Goal: Download file/media

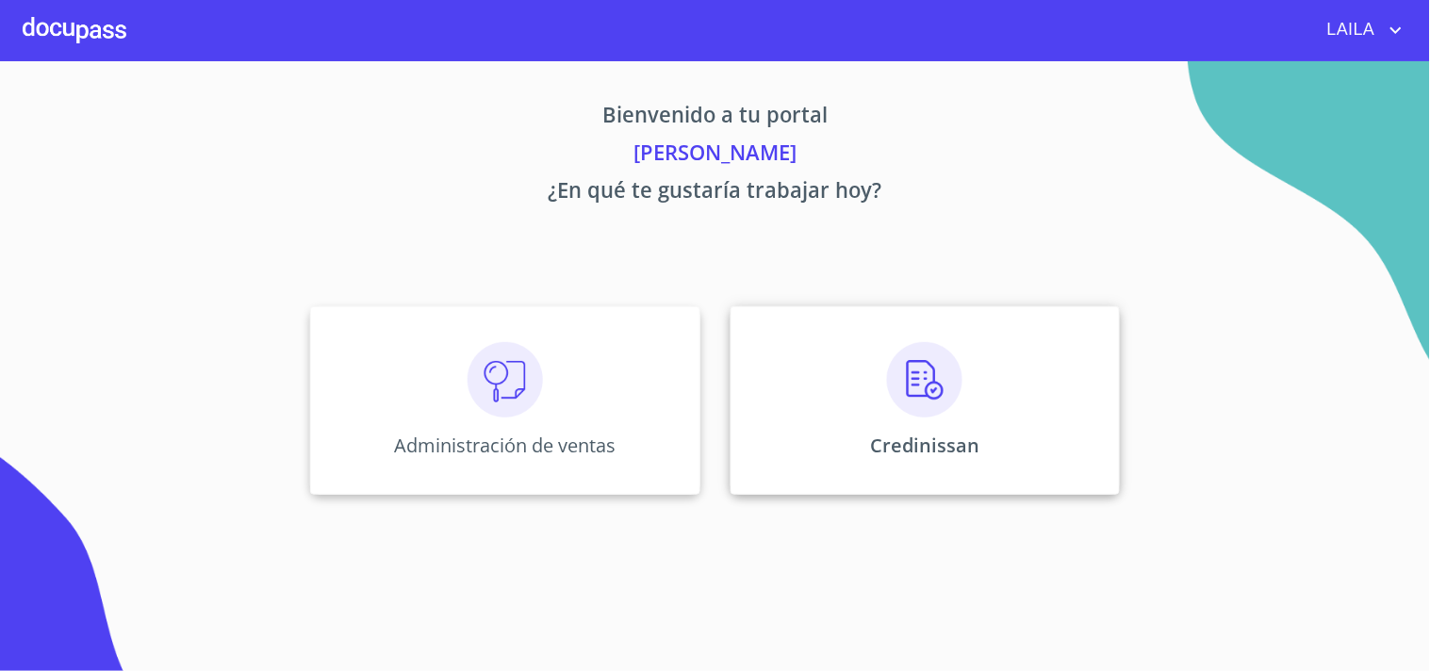
click at [758, 339] on div "Credinissan" at bounding box center [925, 400] width 389 height 189
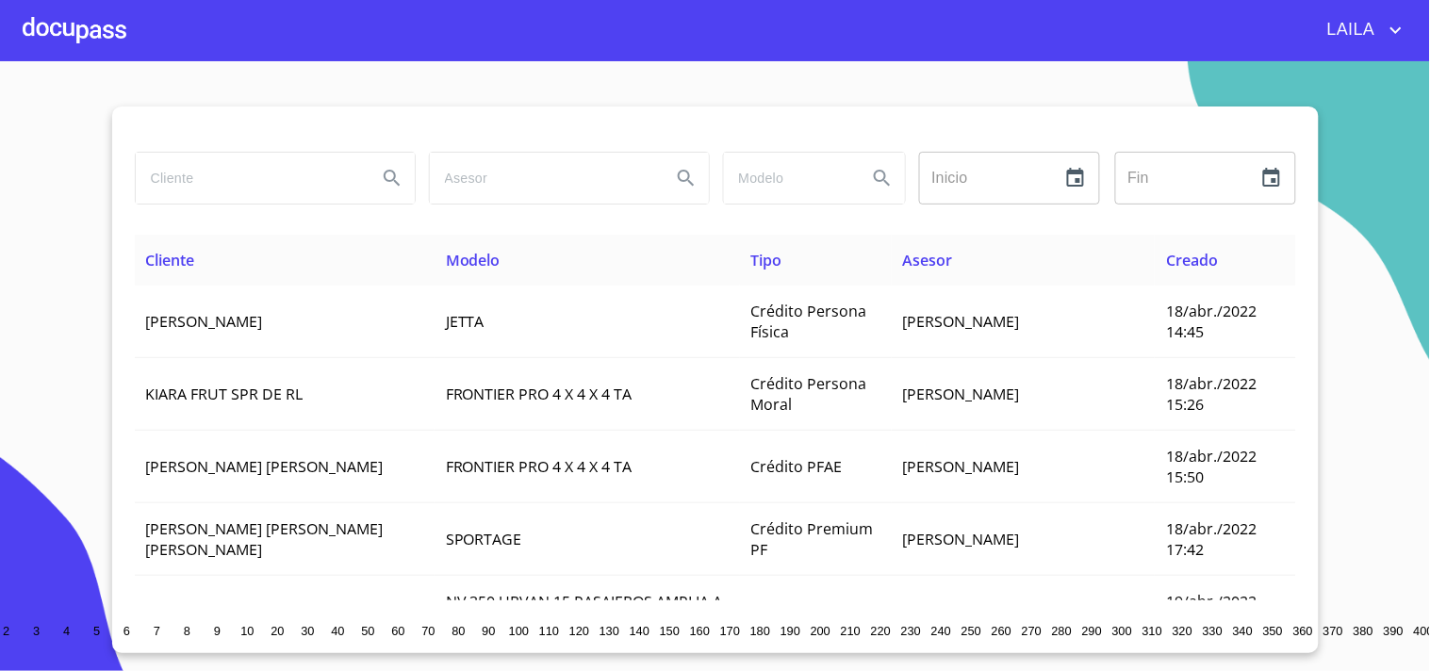
click at [305, 187] on input "search" at bounding box center [249, 178] width 226 height 51
type input "[PERSON_NAME]"
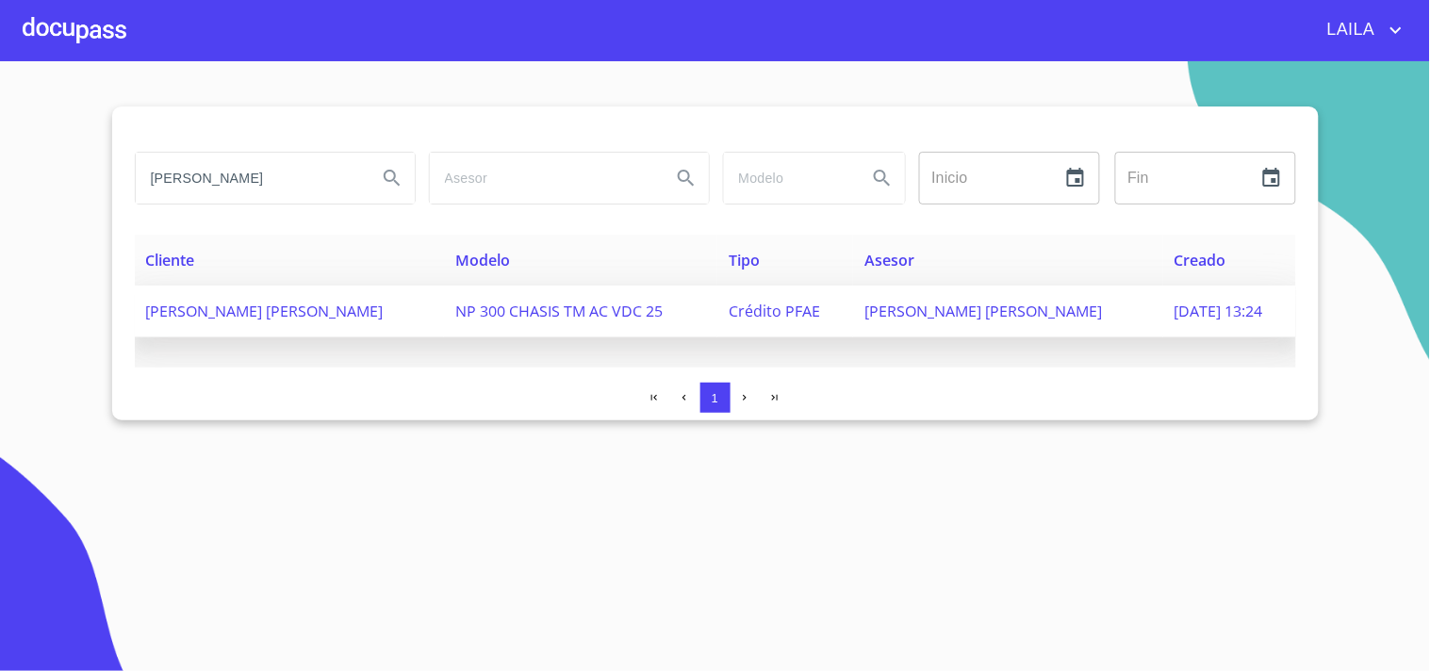
click at [289, 326] on td "[PERSON_NAME] [PERSON_NAME]" at bounding box center [290, 312] width 310 height 52
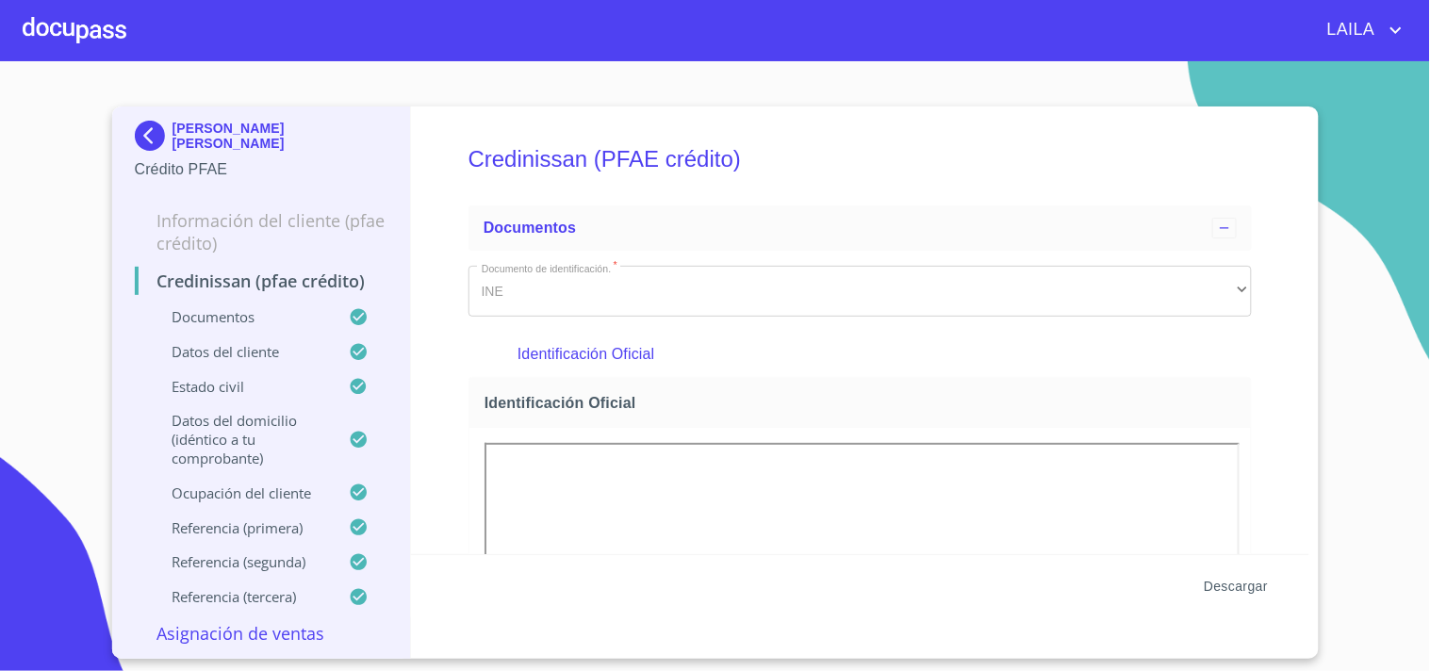
click at [1243, 571] on span "Descargar" at bounding box center [1236, 587] width 64 height 24
click at [149, 124] on img at bounding box center [154, 136] width 38 height 30
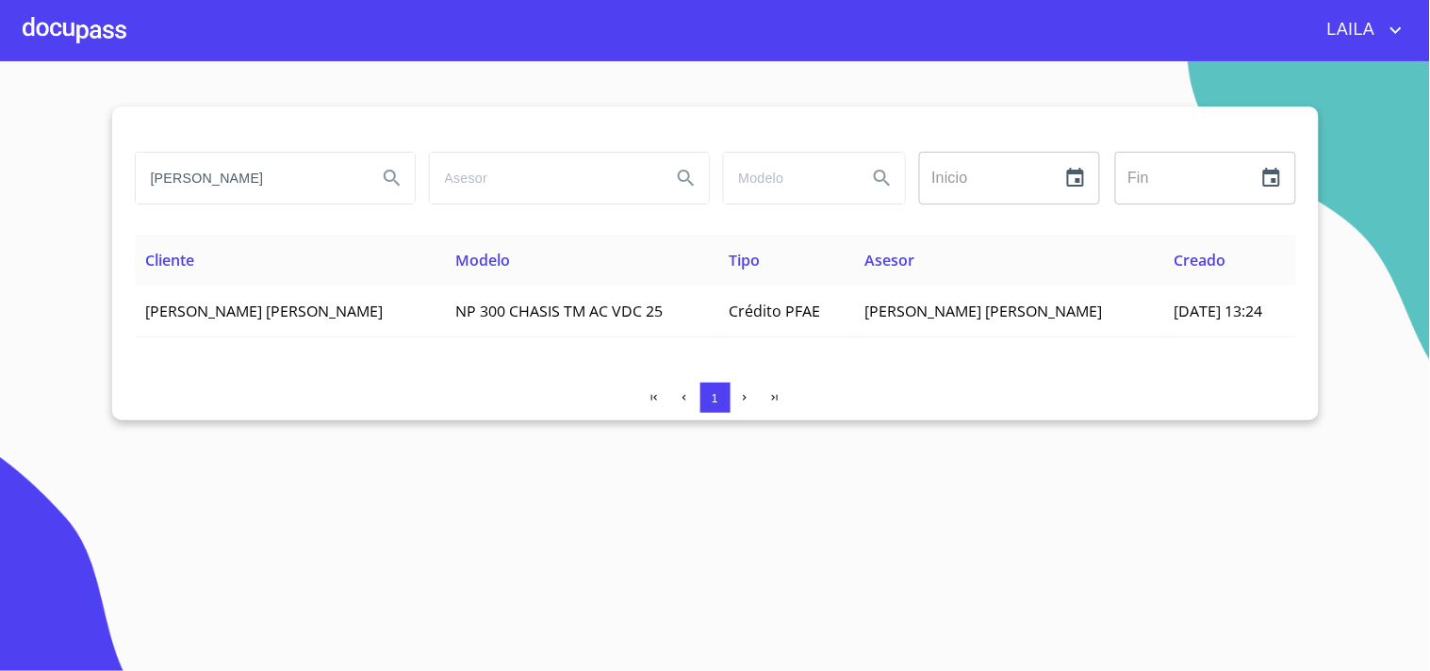
click at [271, 185] on input "[PERSON_NAME]" at bounding box center [249, 178] width 226 height 51
type input "[PERSON_NAME] [PERSON_NAME]"
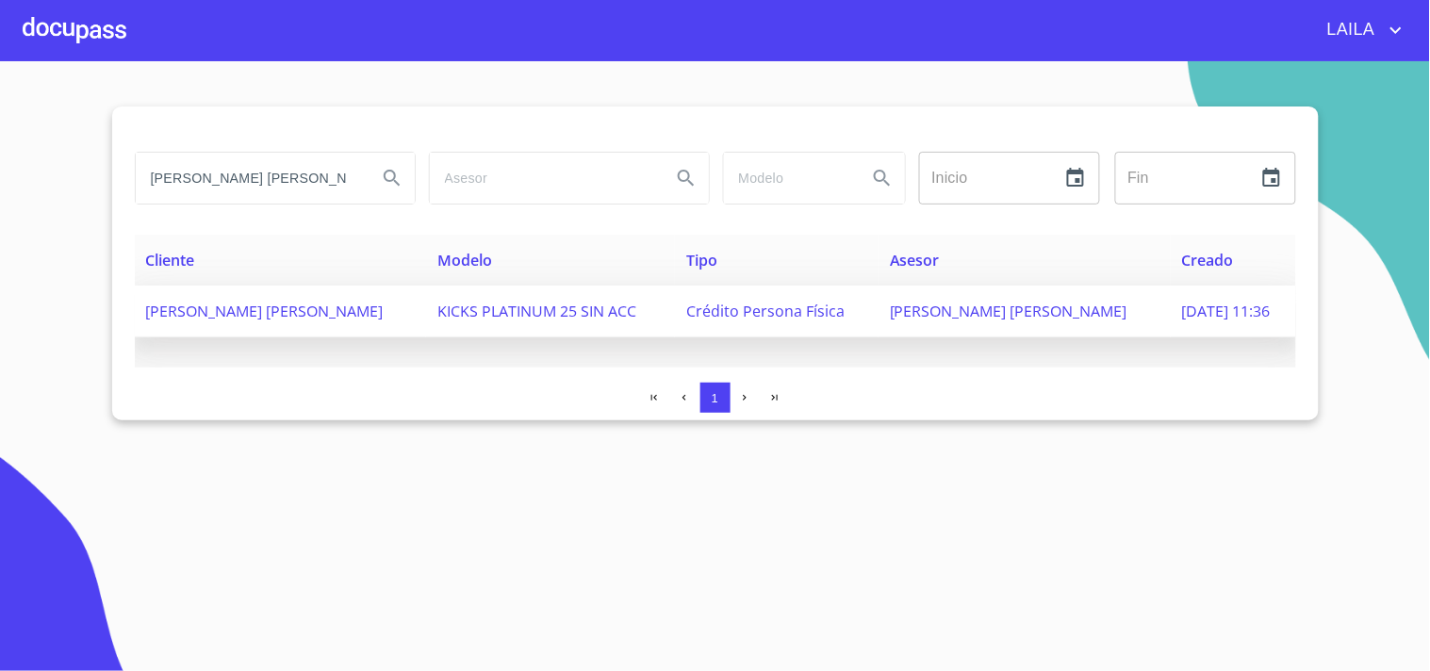
click at [331, 324] on td "[PERSON_NAME] [PERSON_NAME]" at bounding box center [281, 312] width 292 height 52
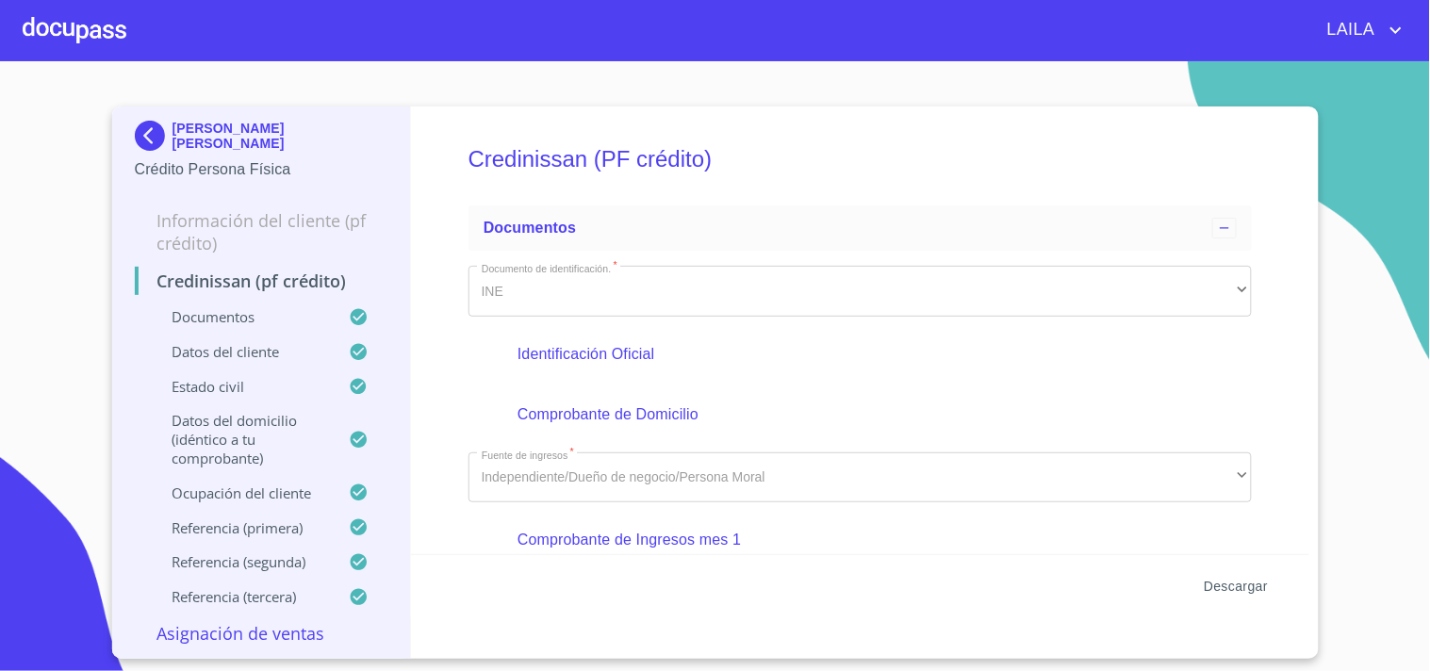
click at [1220, 571] on span "Descargar" at bounding box center [1236, 587] width 64 height 24
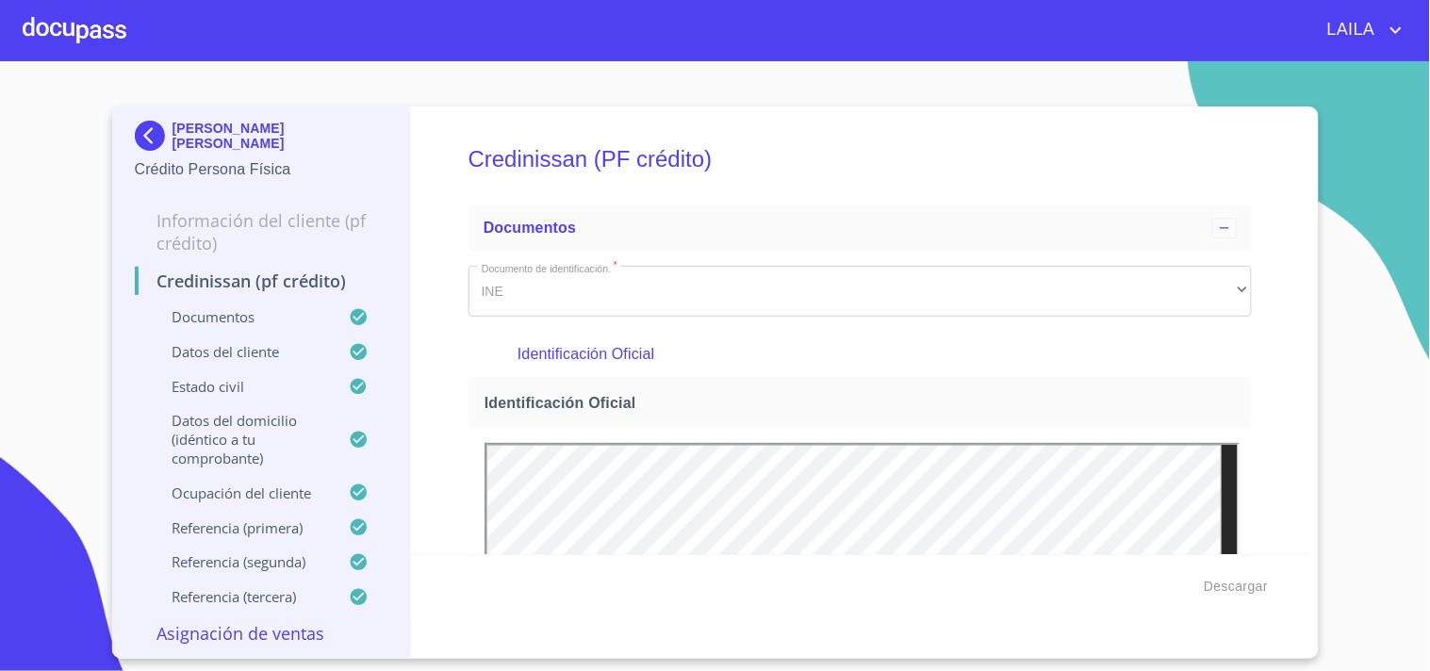
click at [145, 133] on img at bounding box center [154, 136] width 38 height 30
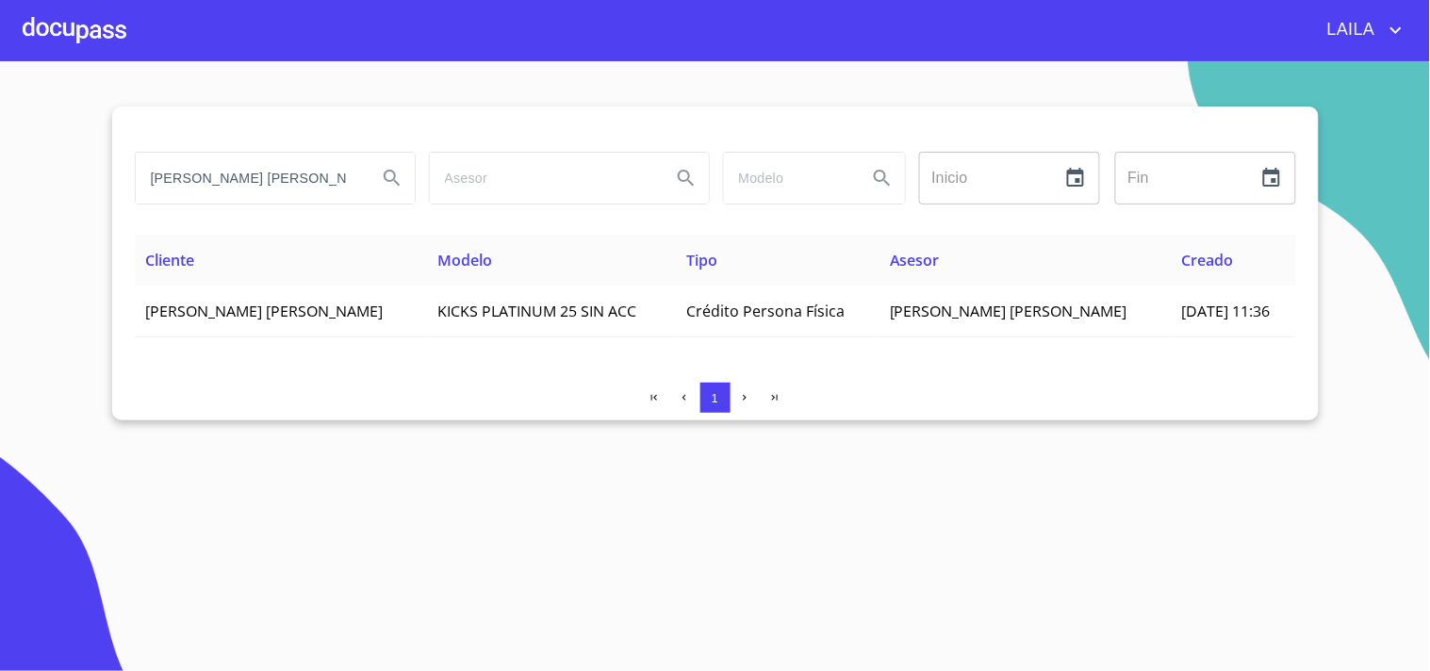
click at [313, 182] on input "[PERSON_NAME] [PERSON_NAME]" at bounding box center [249, 178] width 226 height 51
click at [313, 180] on input "[PERSON_NAME] [PERSON_NAME]" at bounding box center [249, 178] width 226 height 51
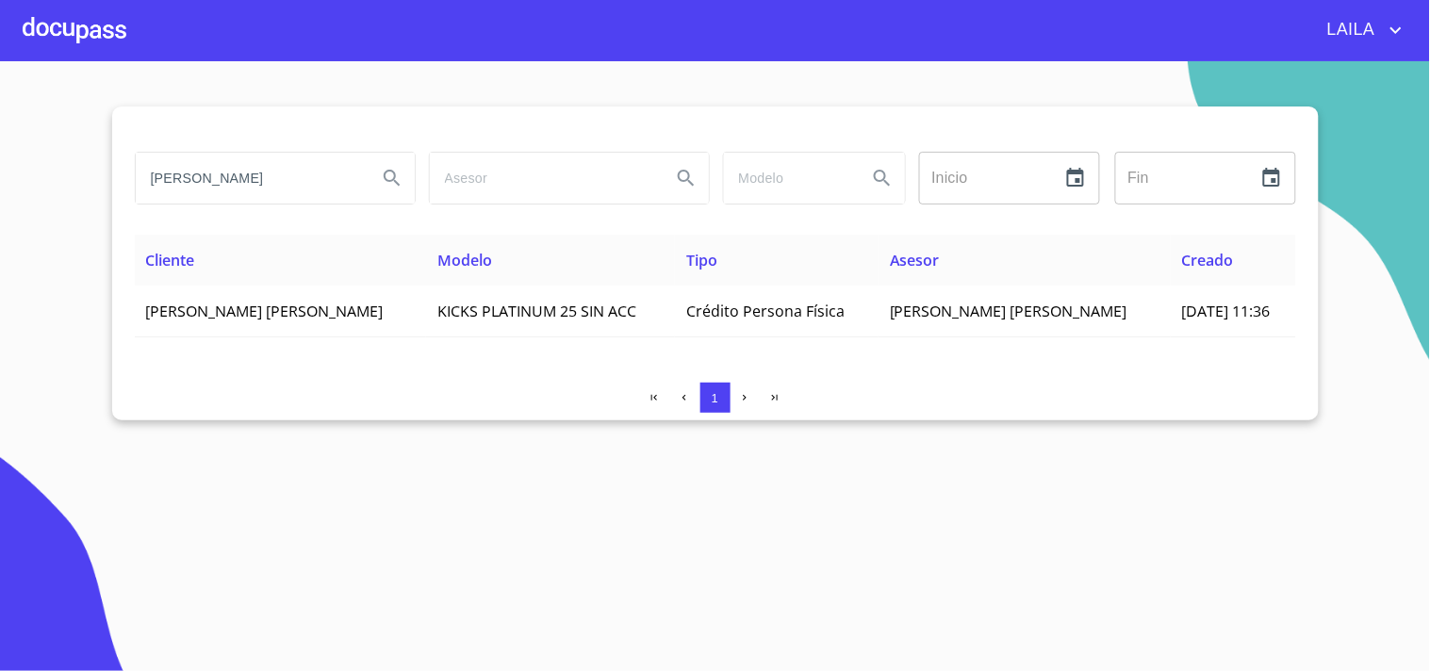
type input "[PERSON_NAME]"
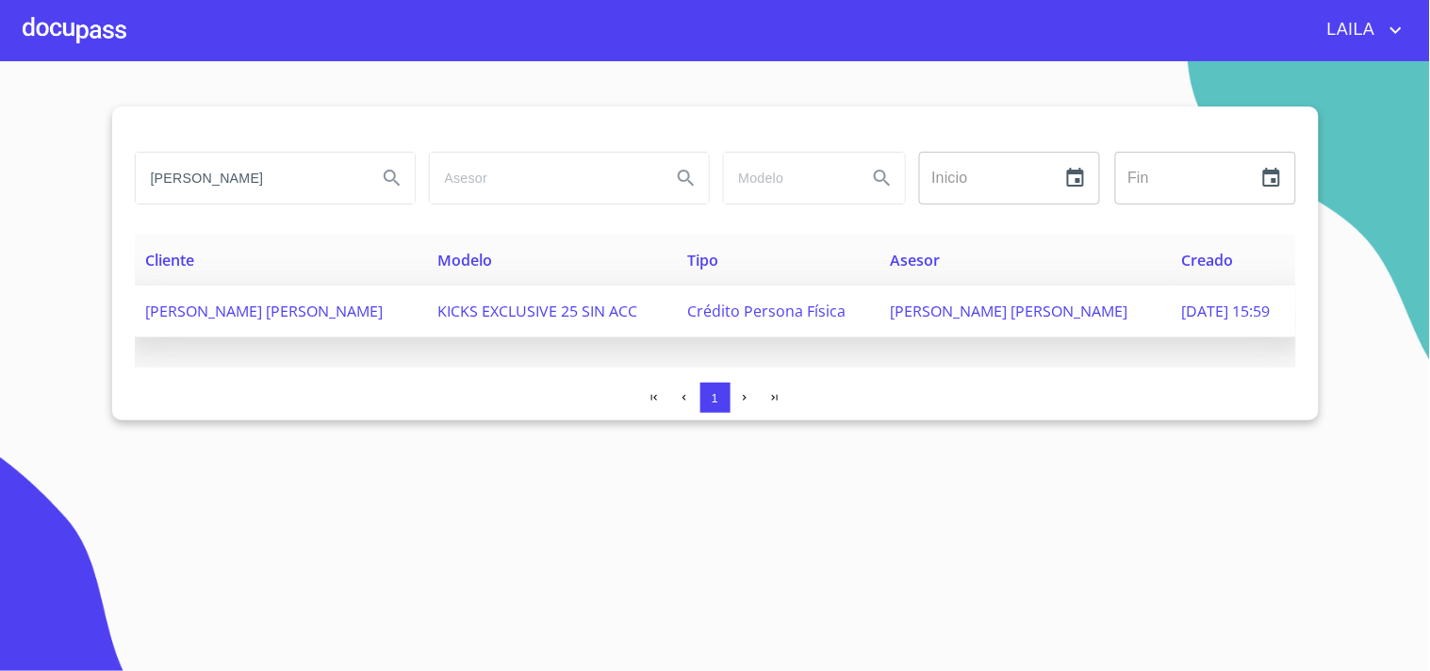
click at [322, 308] on span "[PERSON_NAME] [PERSON_NAME]" at bounding box center [265, 311] width 238 height 21
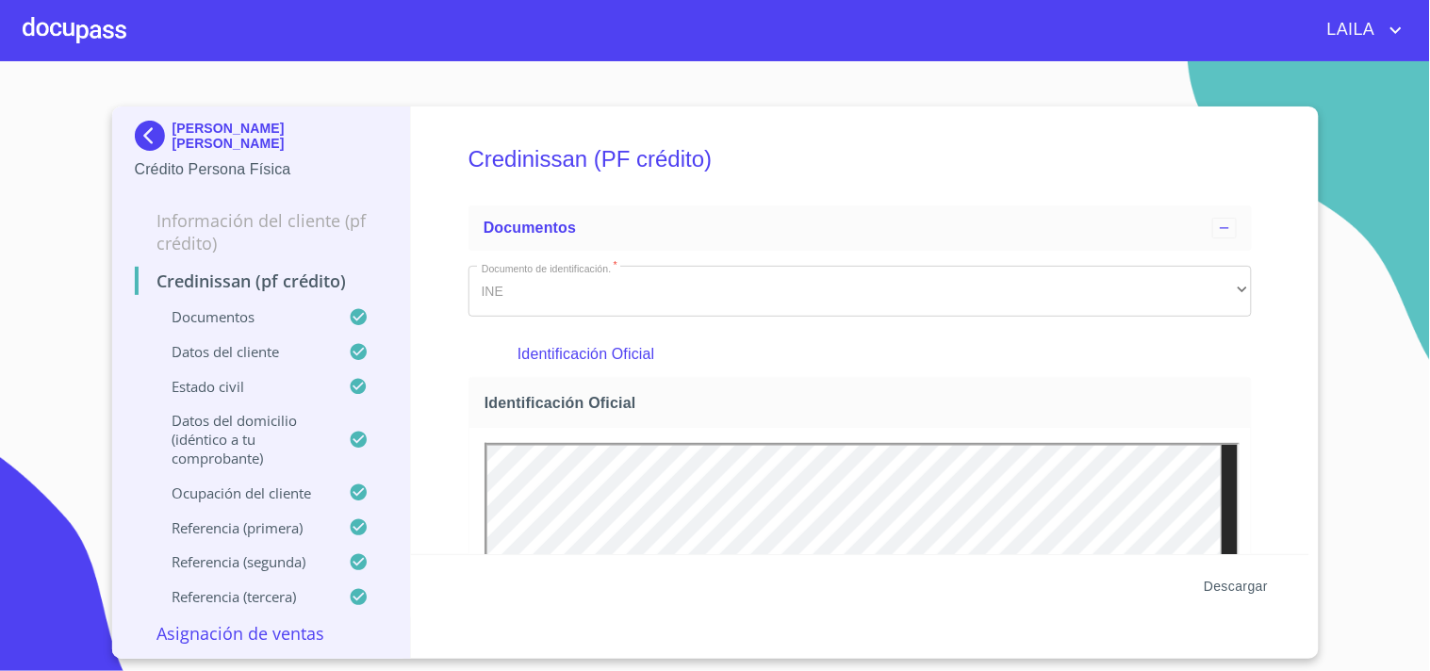
click at [1241, 571] on span "Descargar" at bounding box center [1236, 587] width 64 height 24
click at [156, 135] on img at bounding box center [154, 136] width 38 height 30
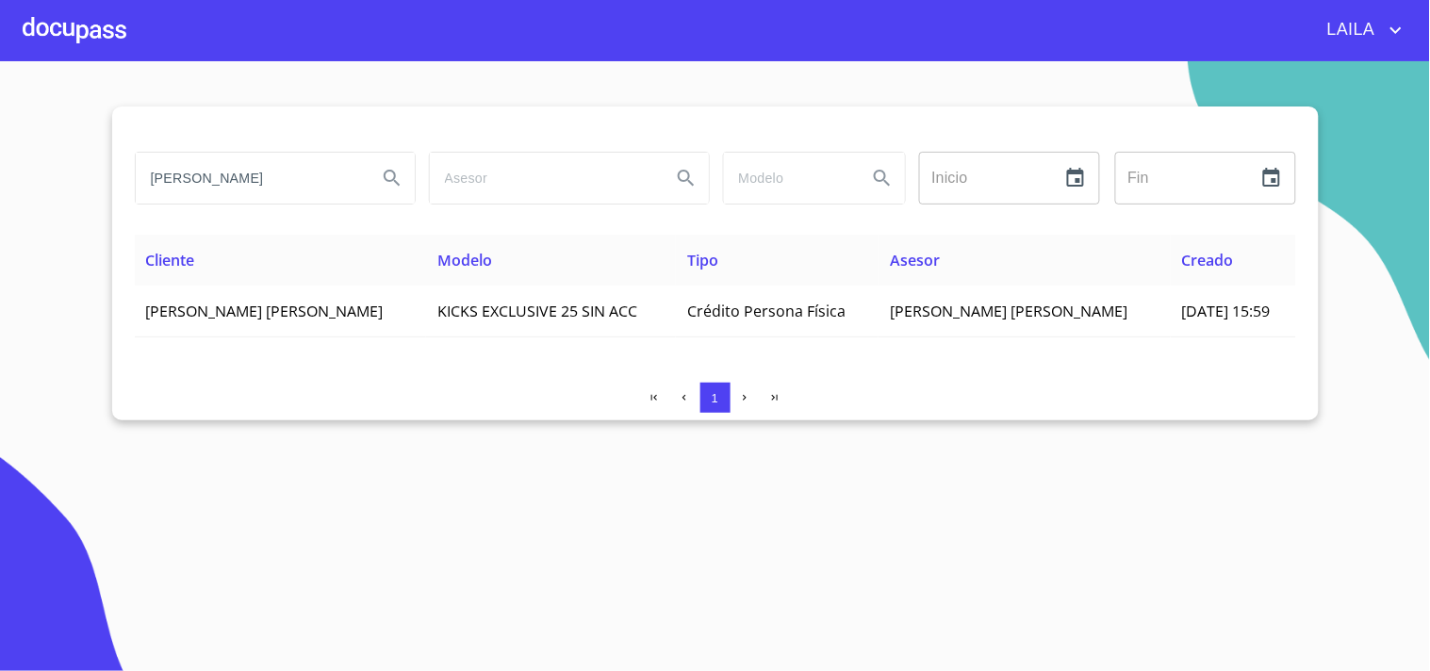
click at [284, 191] on input "[PERSON_NAME]" at bounding box center [249, 178] width 226 height 51
click at [285, 191] on input "[PERSON_NAME]" at bounding box center [249, 178] width 226 height 51
type input "[PERSON_NAME] [PERSON_NAME]"
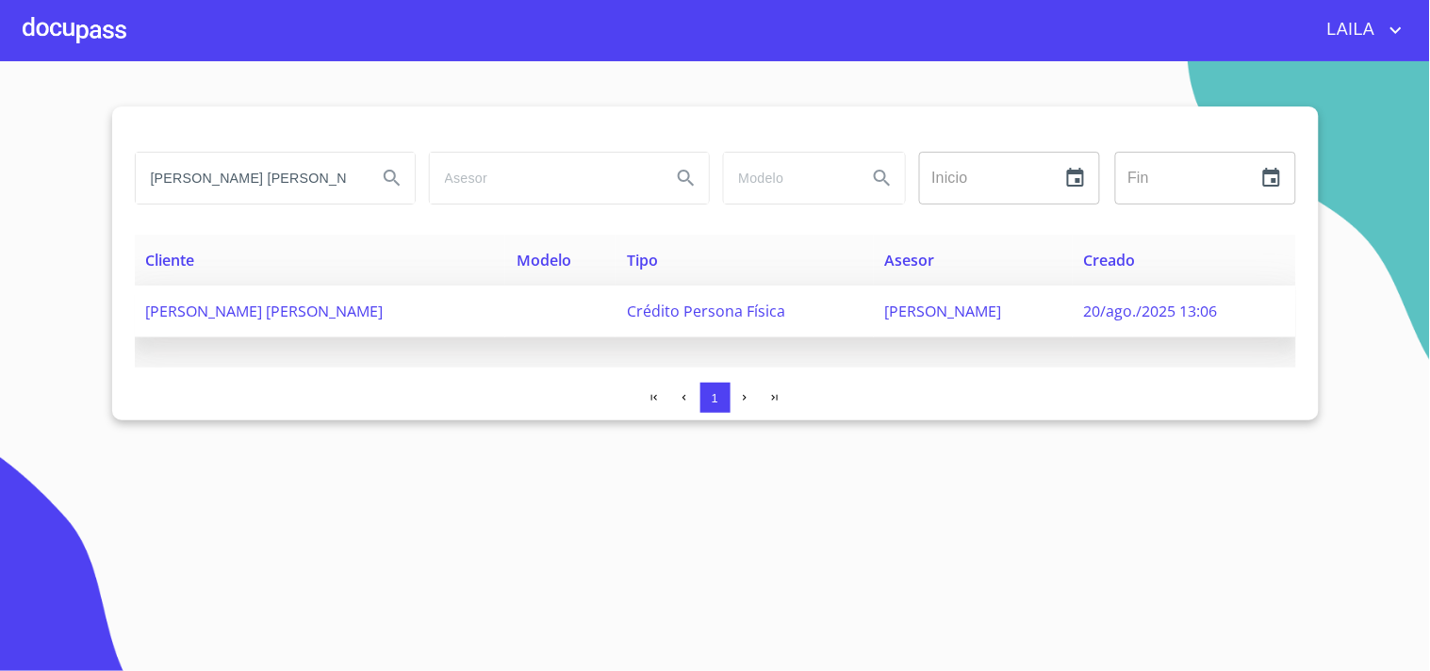
click at [271, 307] on span "[PERSON_NAME] [PERSON_NAME]" at bounding box center [265, 311] width 238 height 21
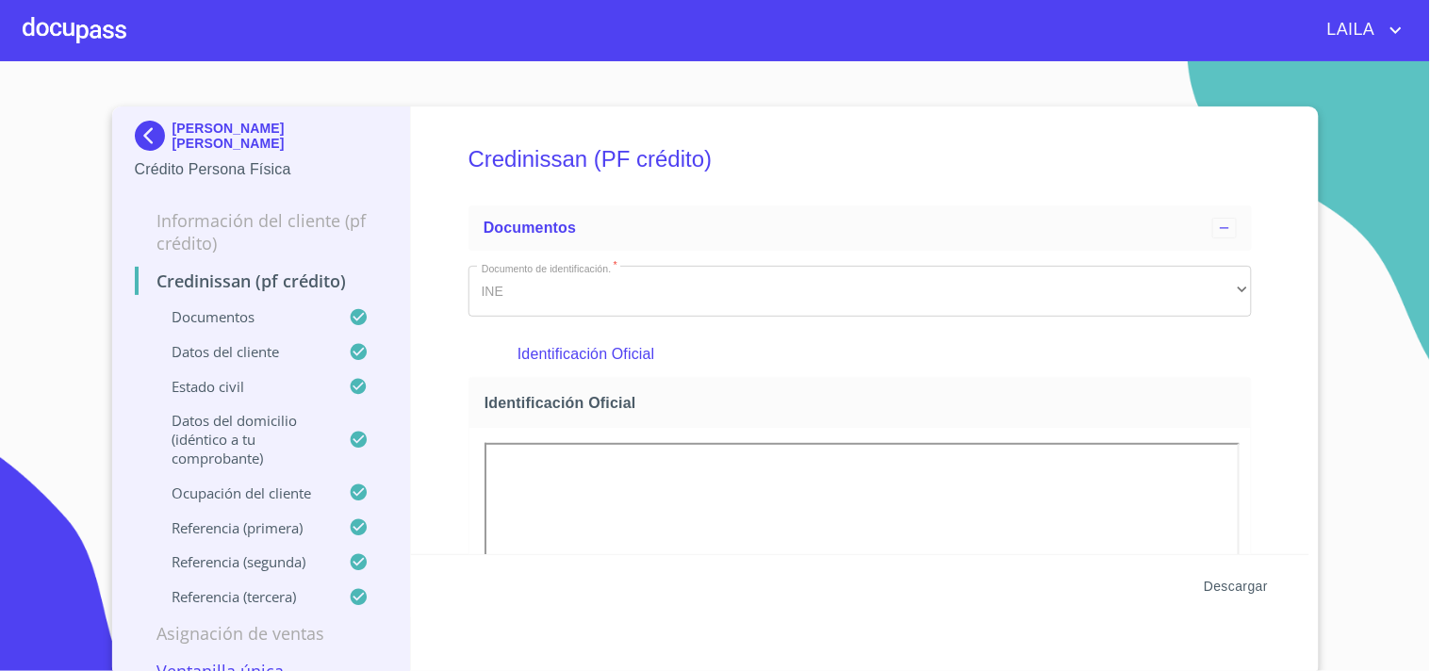
click at [1211, 571] on span "Descargar" at bounding box center [1236, 587] width 64 height 24
click at [124, 127] on div "[PERSON_NAME] [PERSON_NAME] Crédito Persona Física Información del cliente (PF …" at bounding box center [262, 392] width 300 height 570
click at [147, 138] on img at bounding box center [154, 136] width 38 height 30
